Goal: Task Accomplishment & Management: Manage account settings

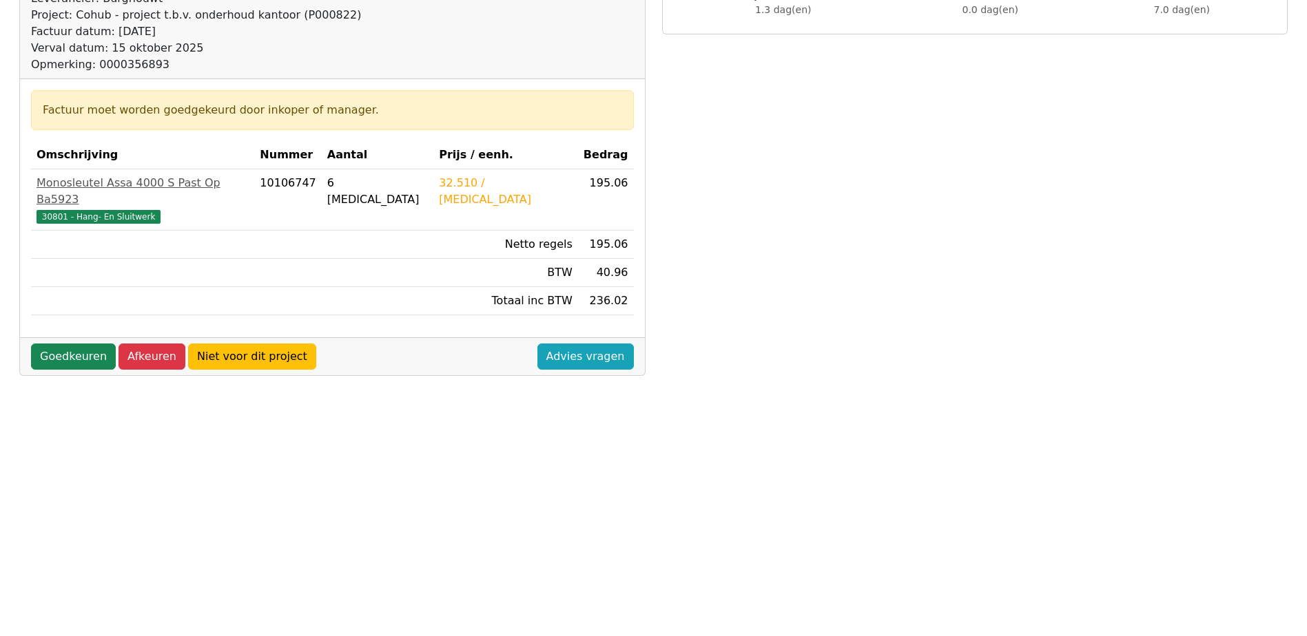
scroll to position [276, 0]
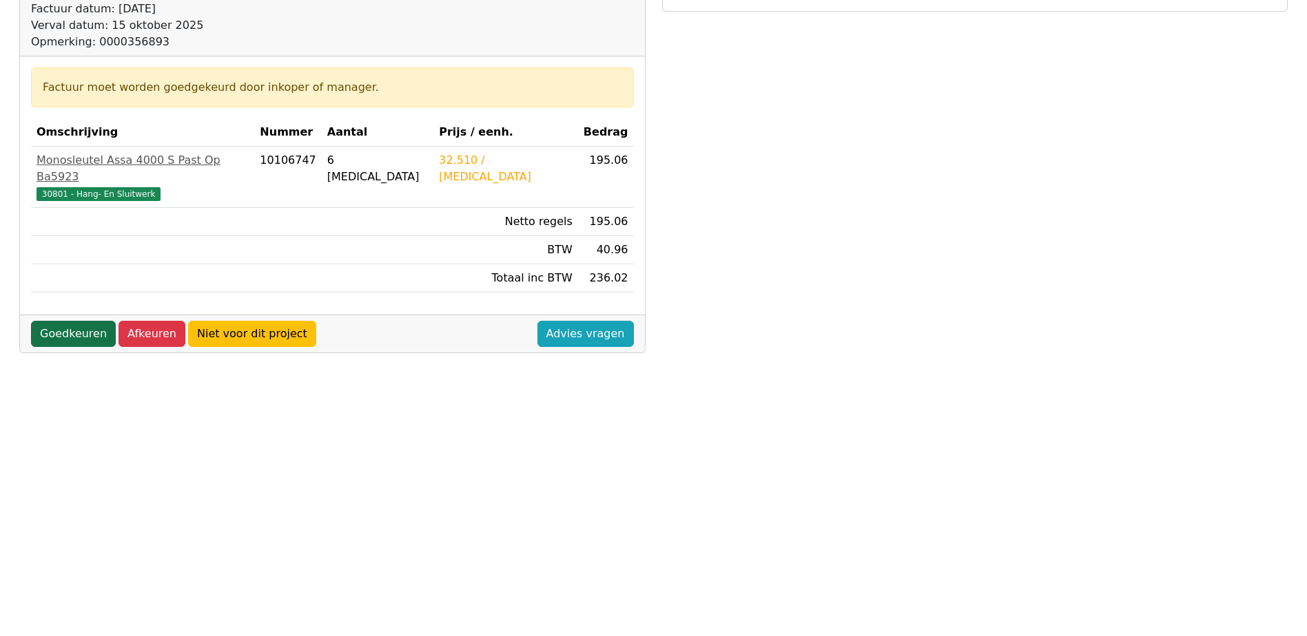
click at [63, 321] on link "Goedkeuren" at bounding box center [73, 334] width 85 height 26
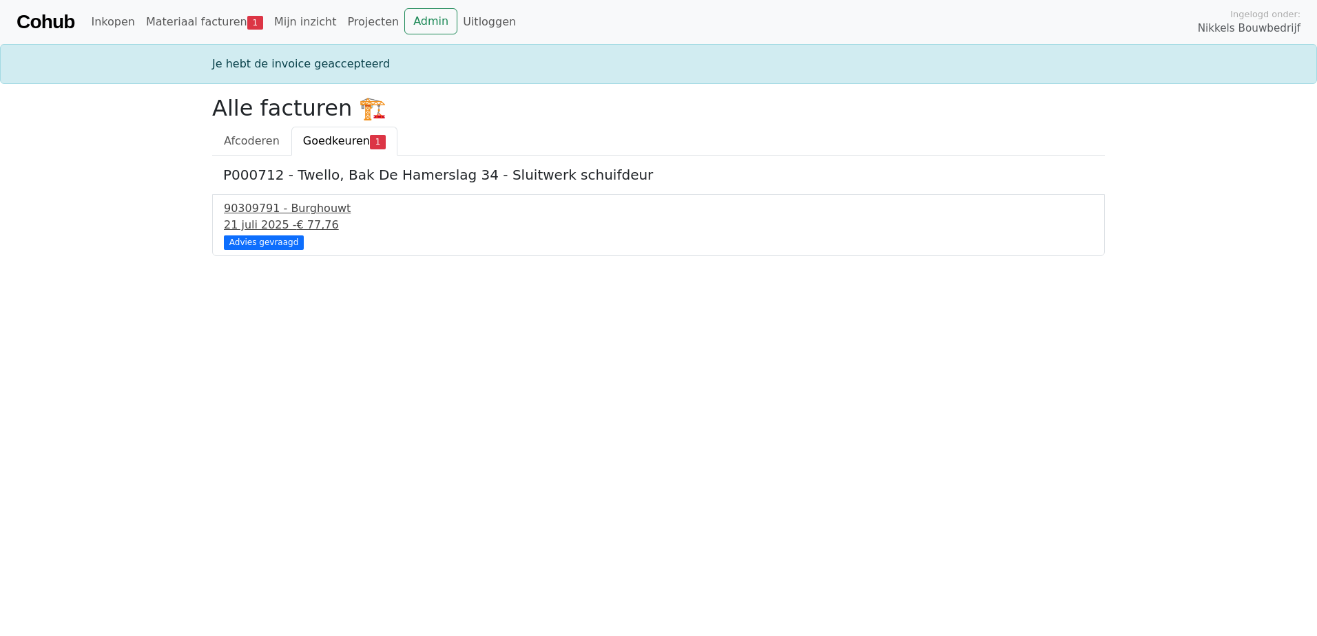
click at [294, 210] on div "90309791 - Burghouwt" at bounding box center [658, 208] width 869 height 17
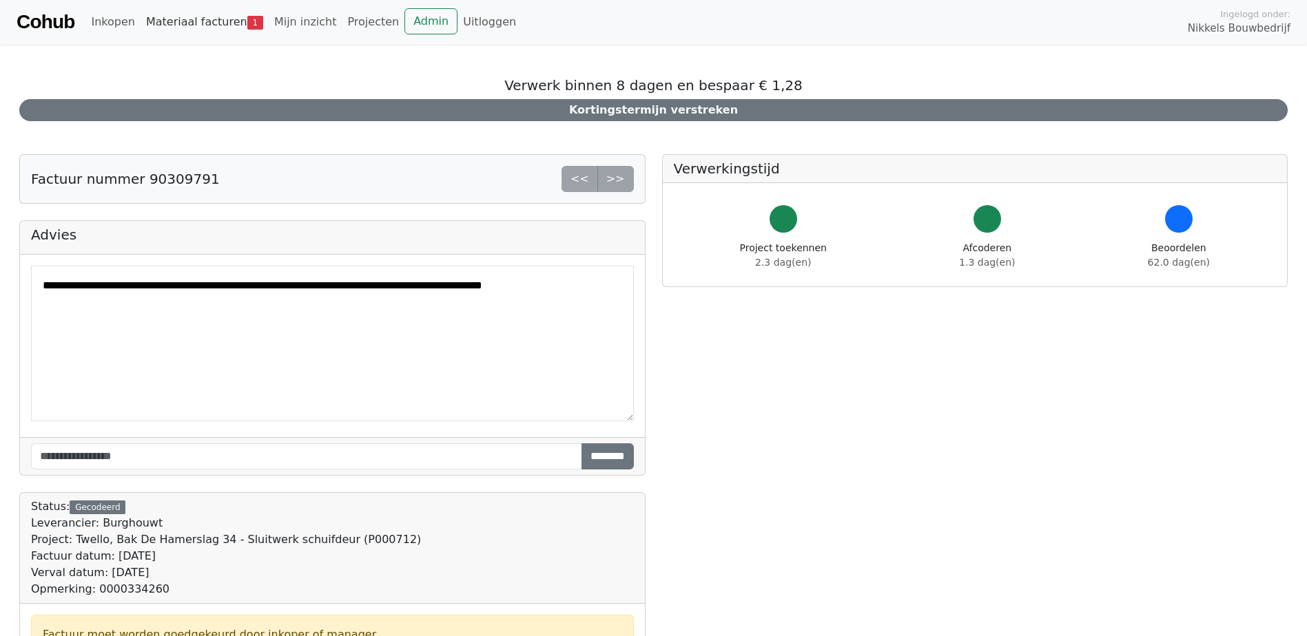
click at [200, 23] on link "Materiaal facturen 1" at bounding box center [205, 22] width 128 height 28
